Goal: Task Accomplishment & Management: Use online tool/utility

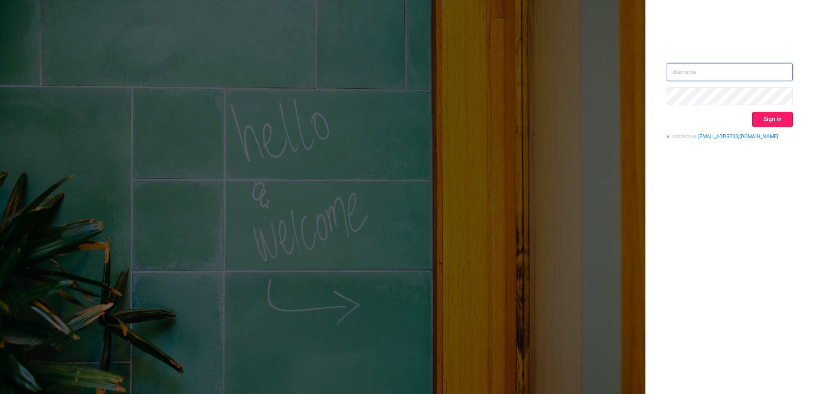
type input "[EMAIL_ADDRESS][DOMAIN_NAME]"
click at [778, 126] on button "Sign in" at bounding box center [773, 119] width 40 height 15
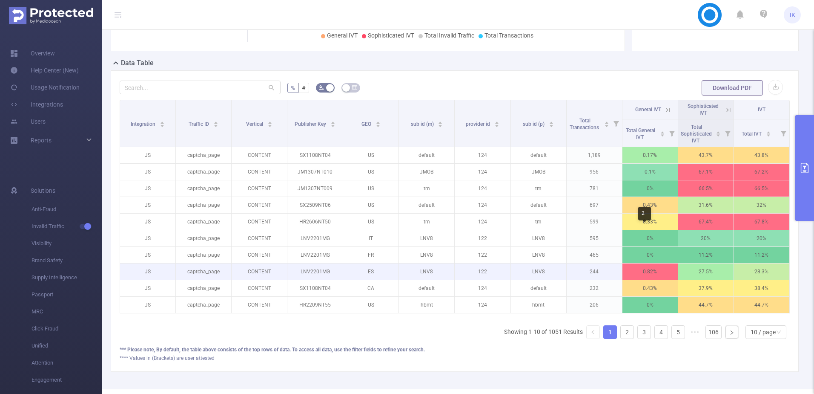
scroll to position [165, 0]
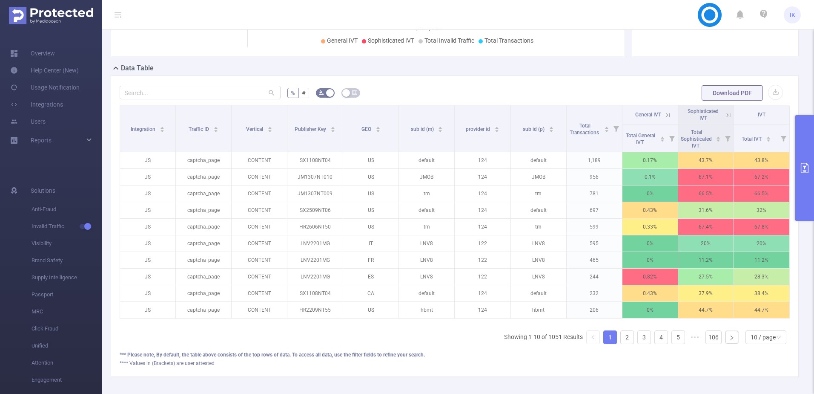
click at [807, 177] on button "primary" at bounding box center [805, 168] width 19 height 106
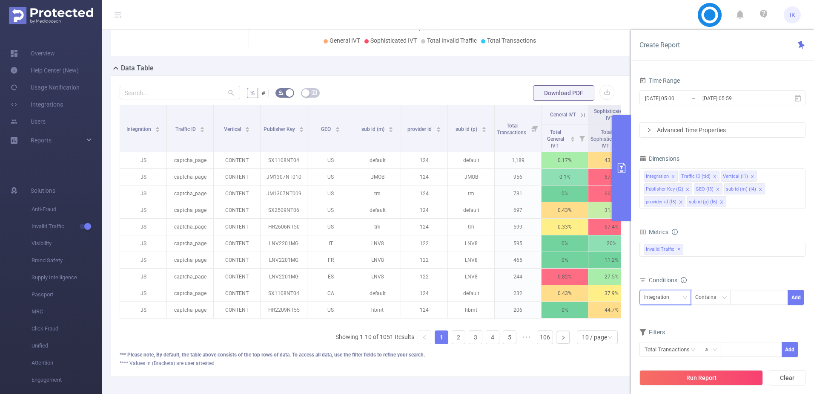
click at [674, 297] on div "Integration" at bounding box center [659, 297] width 31 height 14
click at [667, 214] on li "Vertical (l1)" at bounding box center [668, 213] width 56 height 14
click at [709, 297] on div "Contains" at bounding box center [709, 297] width 27 height 14
drag, startPoint x: 706, startPoint y: 328, endPoint x: 726, endPoint y: 317, distance: 22.5
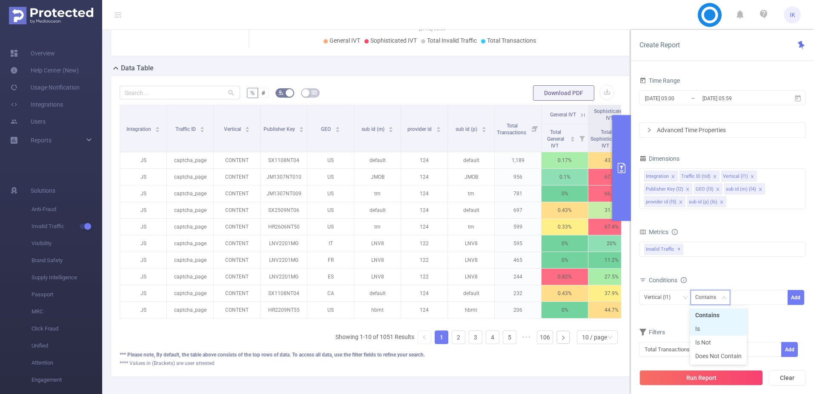
click at [707, 328] on li "Is" at bounding box center [719, 329] width 57 height 14
click at [755, 302] on div at bounding box center [759, 297] width 49 height 14
type input "MEDIA_GROWTH"
click at [765, 316] on li "MEDIA_GROWTH" at bounding box center [762, 315] width 64 height 14
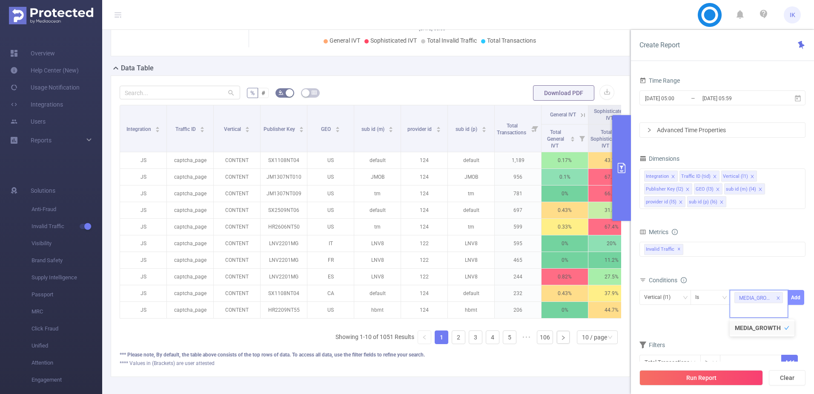
click at [795, 299] on button "Add" at bounding box center [796, 297] width 17 height 15
click at [690, 381] on button "Run Report" at bounding box center [702, 377] width 124 height 15
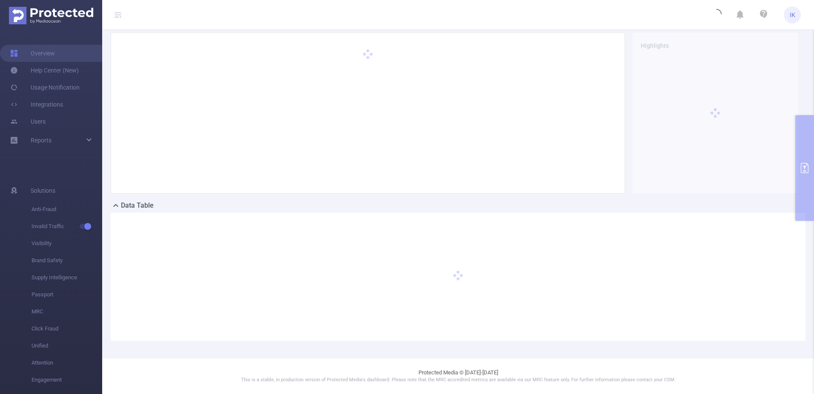
scroll to position [28, 0]
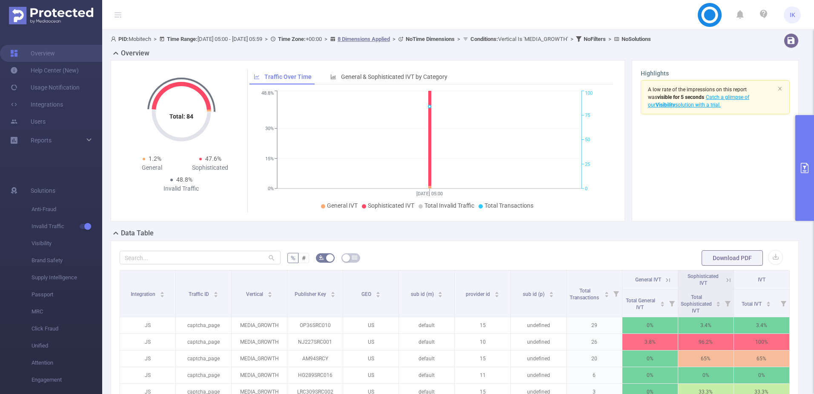
click at [803, 135] on button "primary" at bounding box center [805, 168] width 19 height 106
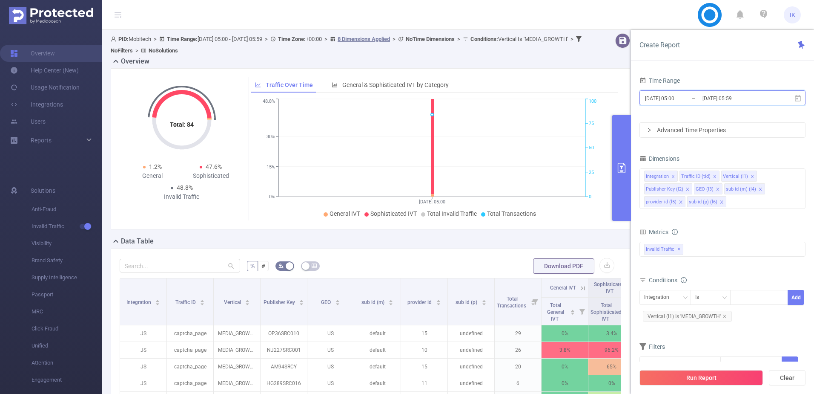
click at [798, 98] on icon at bounding box center [798, 98] width 6 height 6
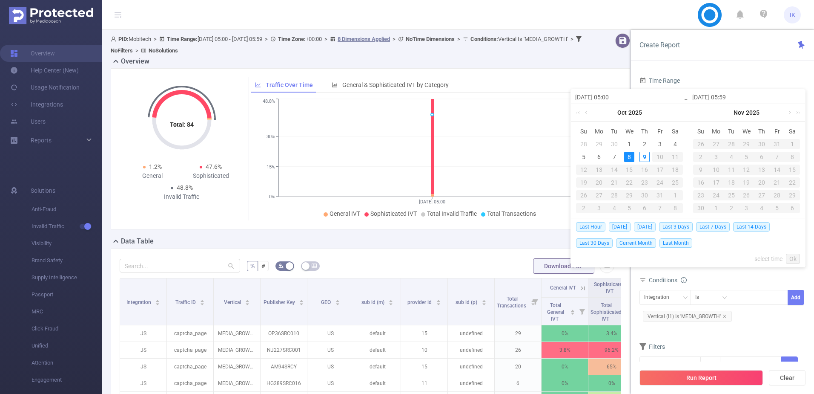
click at [652, 227] on span "[DATE]" at bounding box center [645, 226] width 22 height 9
type input "[DATE] 00:00"
type input "[DATE] 23:59"
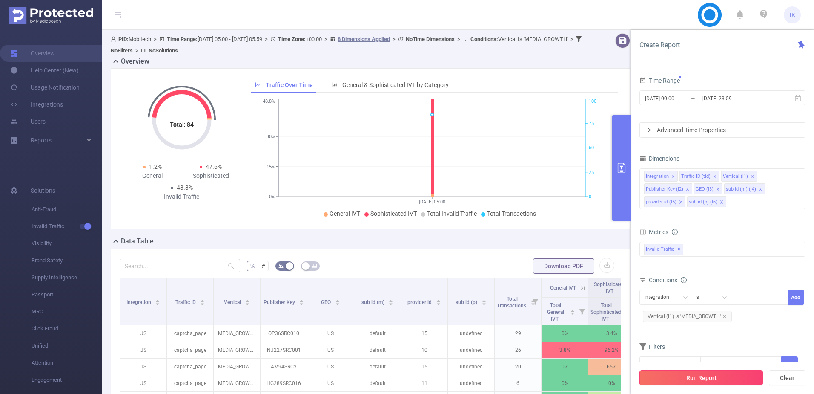
click at [710, 380] on button "Run Report" at bounding box center [702, 377] width 124 height 15
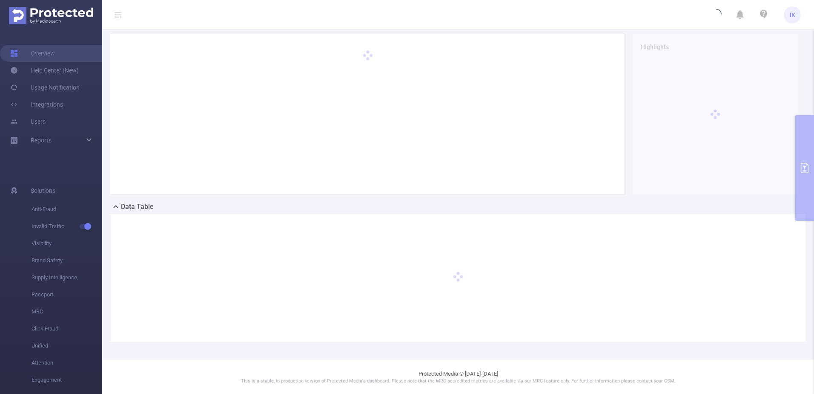
scroll to position [28, 0]
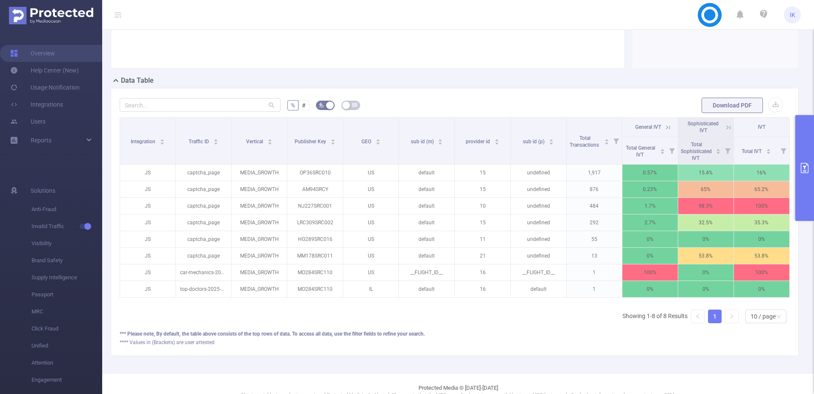
scroll to position [155, 0]
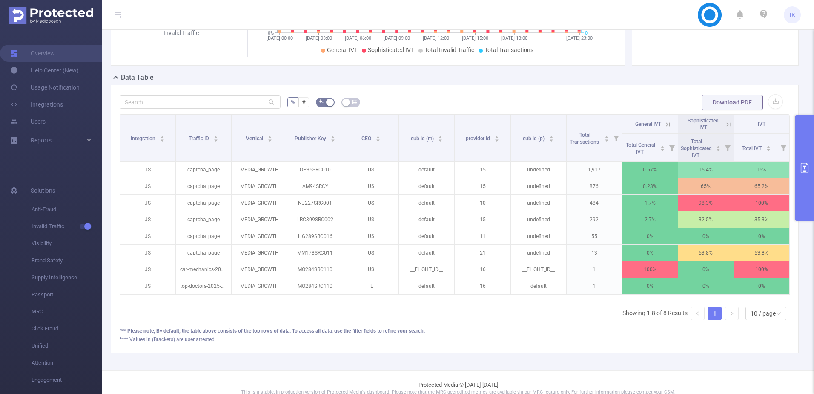
click at [803, 152] on button "primary" at bounding box center [805, 168] width 19 height 106
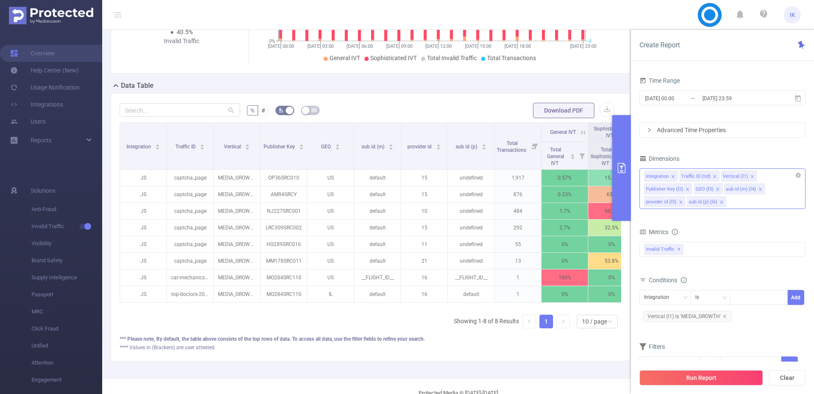
click at [759, 189] on icon "icon: close" at bounding box center [761, 189] width 4 height 4
click at [678, 201] on icon "icon: close" at bounding box center [678, 201] width 3 height 3
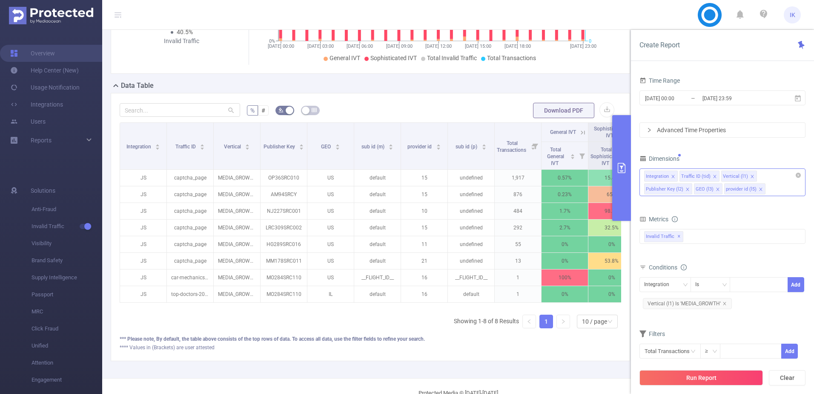
click at [760, 190] on icon "icon: close" at bounding box center [761, 189] width 4 height 4
click at [693, 374] on button "Run Report" at bounding box center [702, 377] width 124 height 15
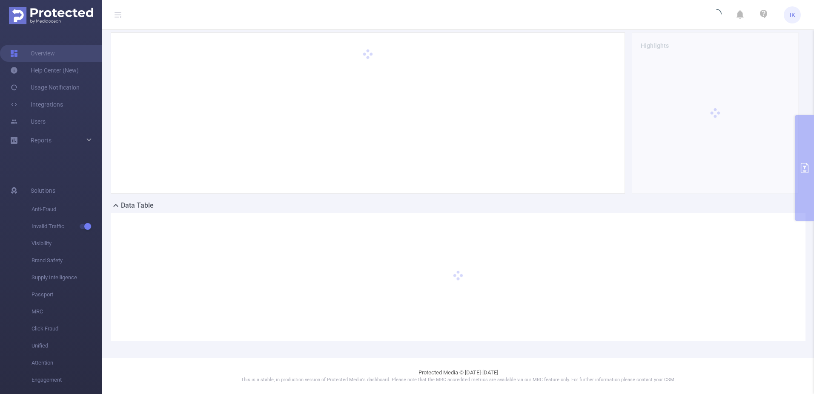
scroll to position [28, 0]
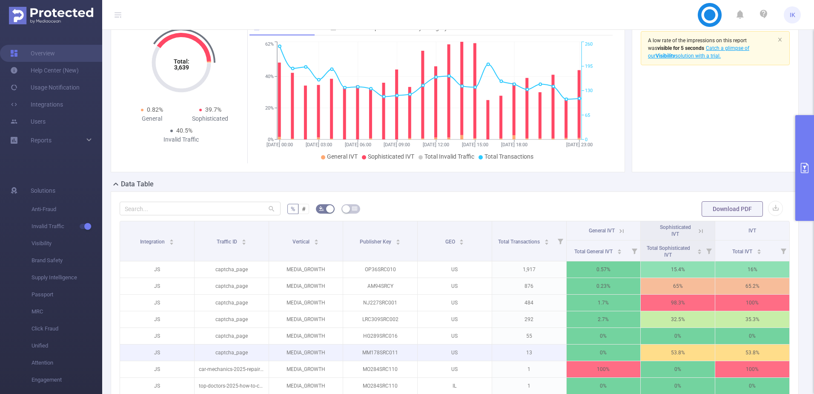
scroll to position [155, 0]
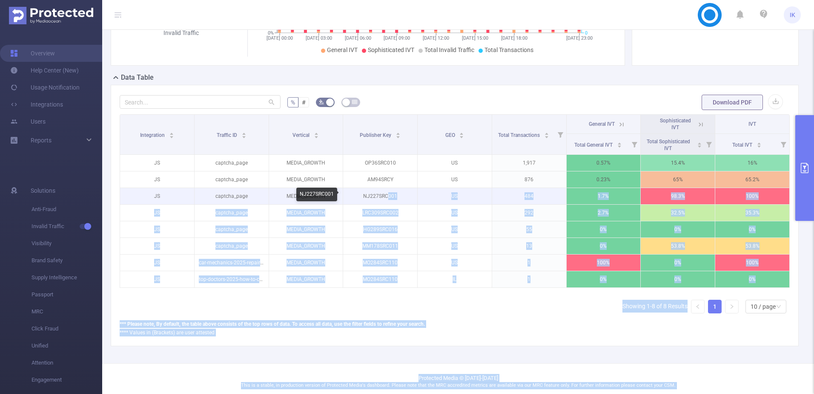
drag, startPoint x: 398, startPoint y: 196, endPoint x: 387, endPoint y: 196, distance: 11.5
click at [387, 196] on body "IK Overview Help Center (New) Usage Notification Integrations Users Reports Sol…" at bounding box center [407, 197] width 814 height 394
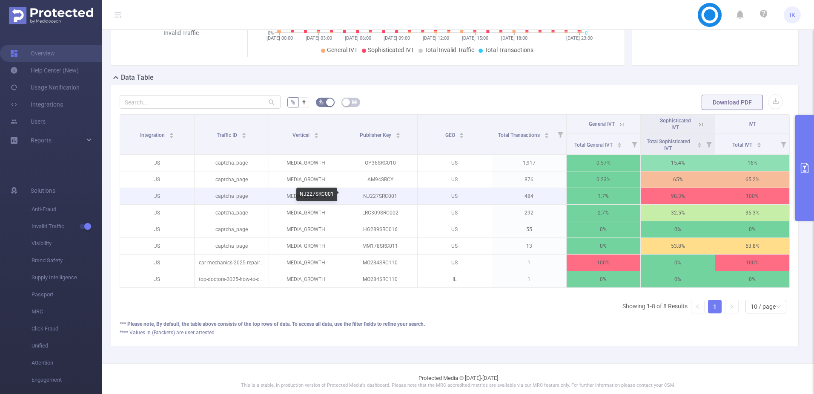
drag, startPoint x: 387, startPoint y: 196, endPoint x: 377, endPoint y: 197, distance: 10.4
click at [378, 197] on p "NJ227SRC001" at bounding box center [380, 196] width 74 height 16
drag, startPoint x: 690, startPoint y: 190, endPoint x: 658, endPoint y: 196, distance: 32.5
click at [658, 196] on p "98.3%" at bounding box center [678, 196] width 74 height 16
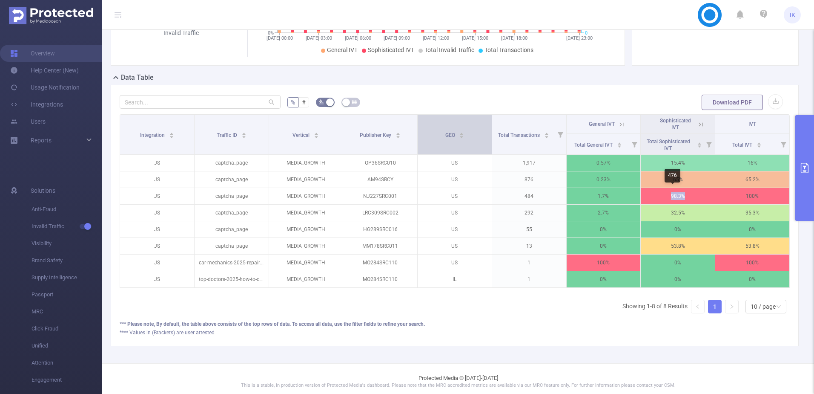
click at [446, 138] on div "GEO" at bounding box center [455, 134] width 19 height 9
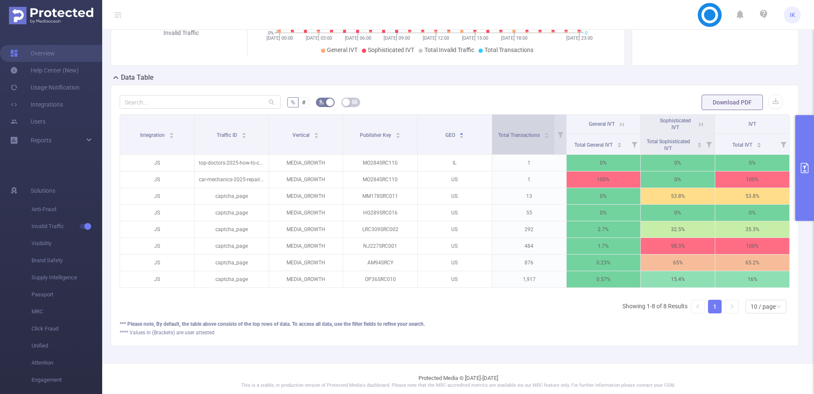
click at [533, 138] on div "Total Transactions" at bounding box center [523, 134] width 51 height 9
click at [532, 138] on div "Total Transactions" at bounding box center [523, 134] width 51 height 9
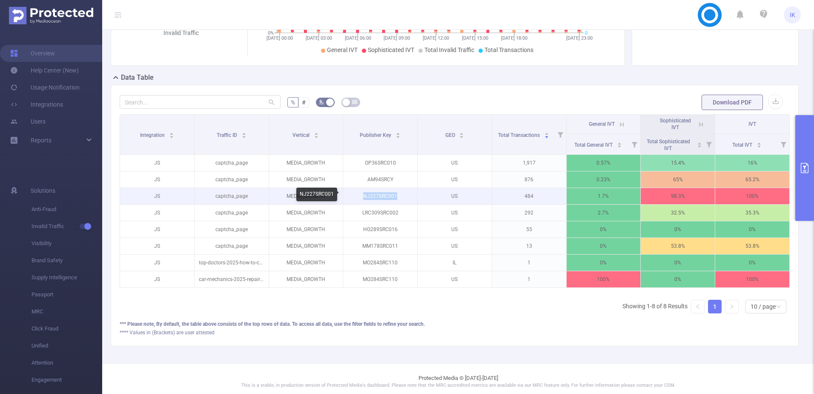
drag, startPoint x: 395, startPoint y: 196, endPoint x: 359, endPoint y: 196, distance: 36.2
click at [359, 196] on p "NJ227SRC001" at bounding box center [380, 196] width 74 height 16
drag, startPoint x: 359, startPoint y: 196, endPoint x: 389, endPoint y: 198, distance: 29.9
click at [389, 198] on p "NJ227SRC001" at bounding box center [380, 196] width 74 height 16
click at [397, 197] on p "NJ227SRC001" at bounding box center [380, 196] width 74 height 16
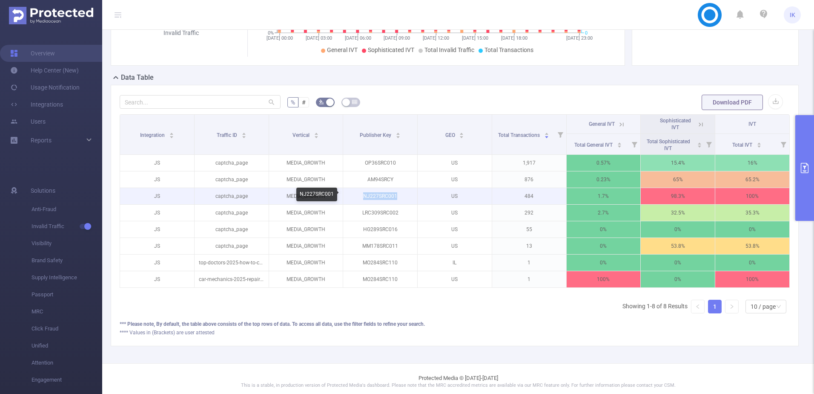
drag, startPoint x: 397, startPoint y: 197, endPoint x: 360, endPoint y: 197, distance: 36.2
click at [360, 197] on p "NJ227SRC001" at bounding box center [380, 196] width 74 height 16
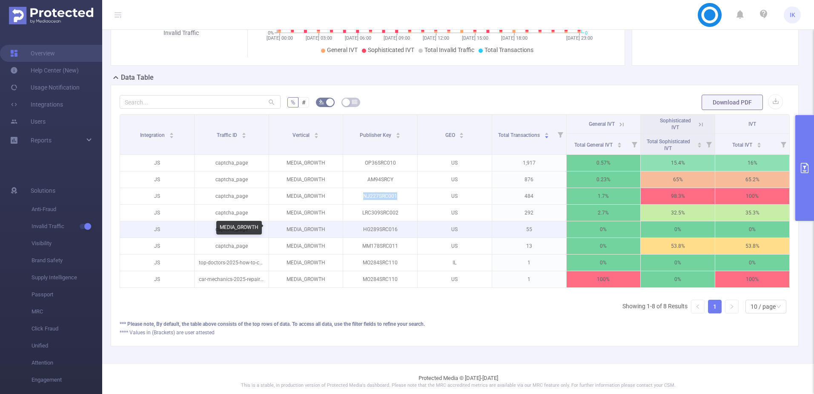
copy p "NJ227SRC001"
